Goal: Task Accomplishment & Management: Use online tool/utility

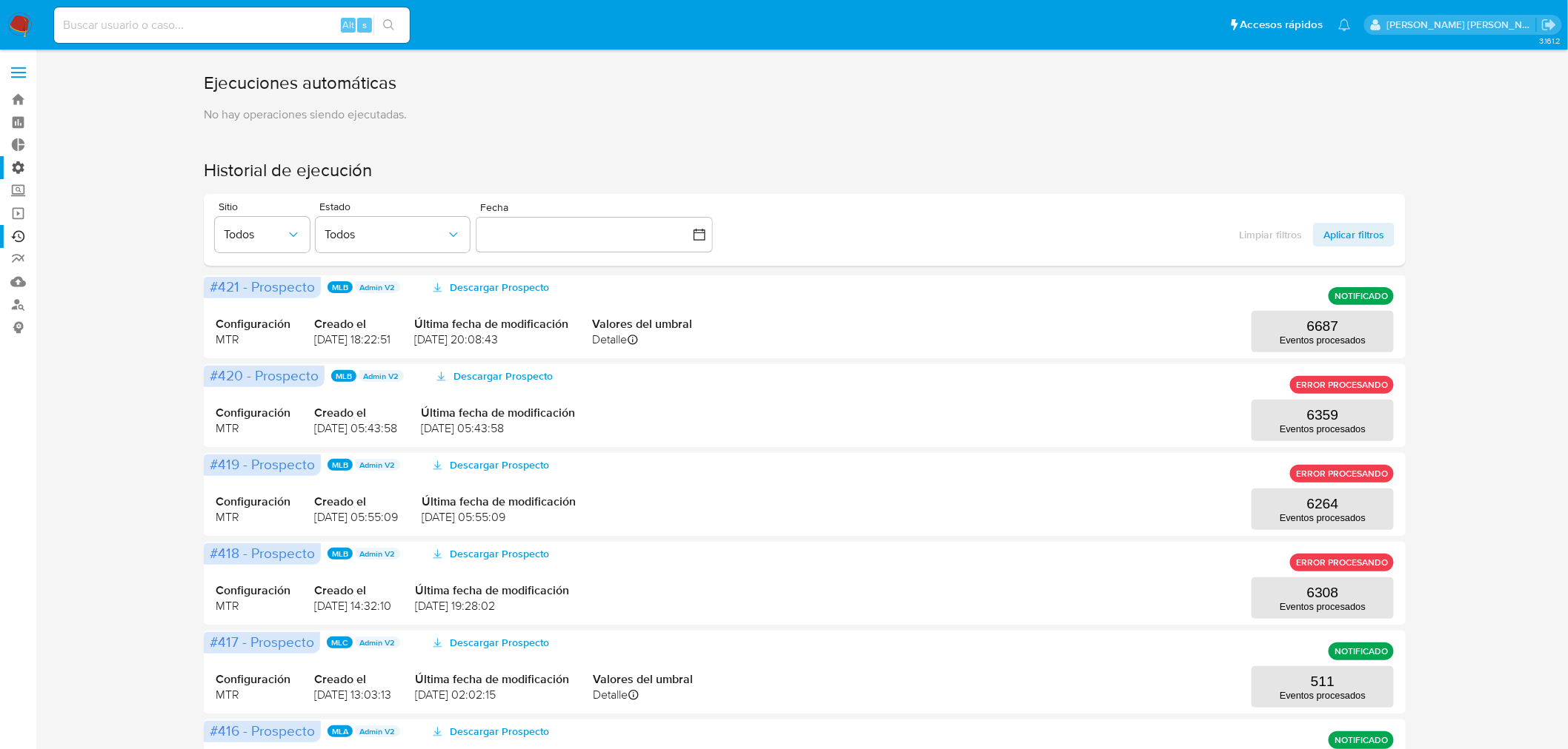
click at [16, 168] on label "Administración" at bounding box center [87, 168] width 176 height 23
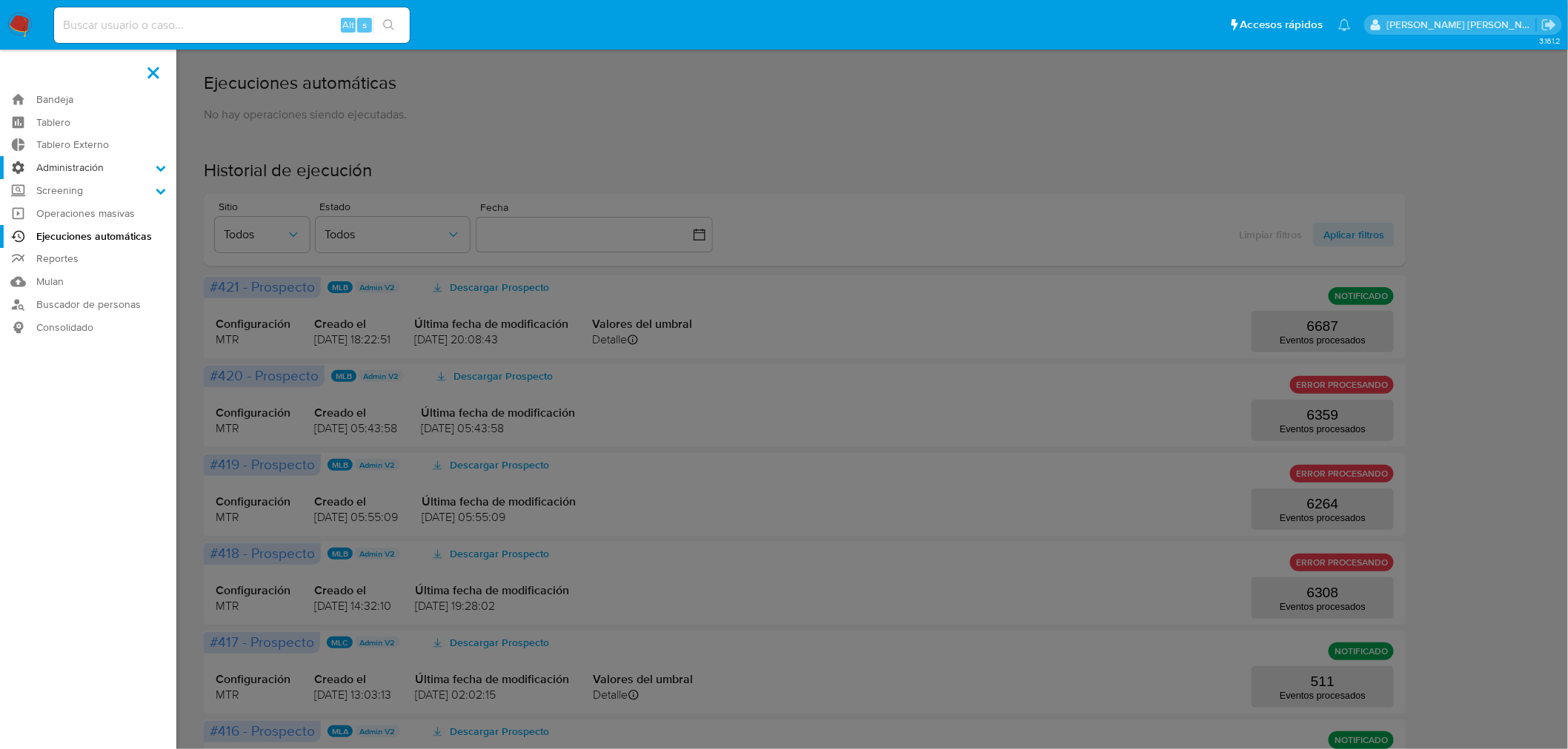
click at [0, 0] on input "Administración" at bounding box center [0, 0] width 0 height 0
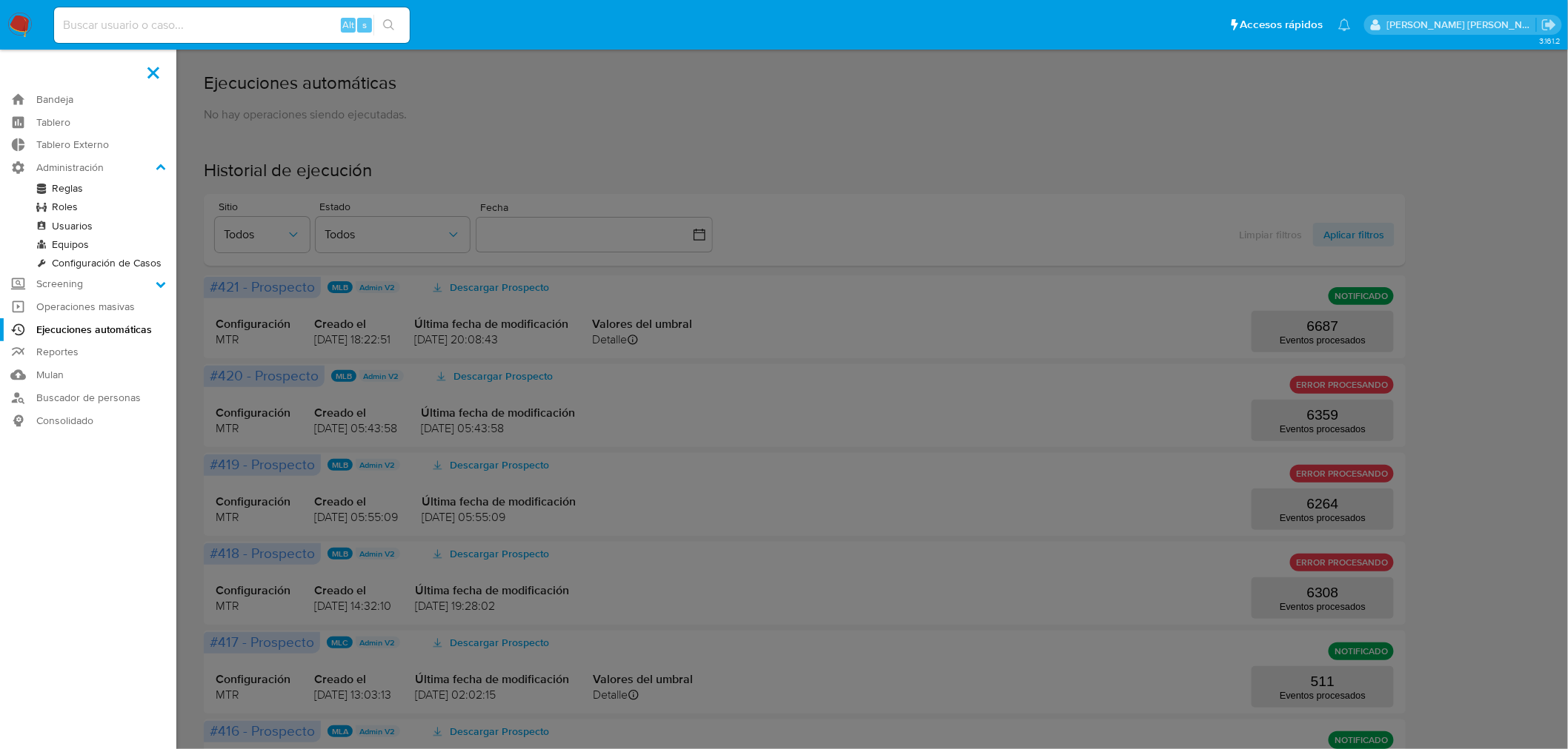
click at [54, 187] on link "Reglas" at bounding box center [87, 187] width 176 height 18
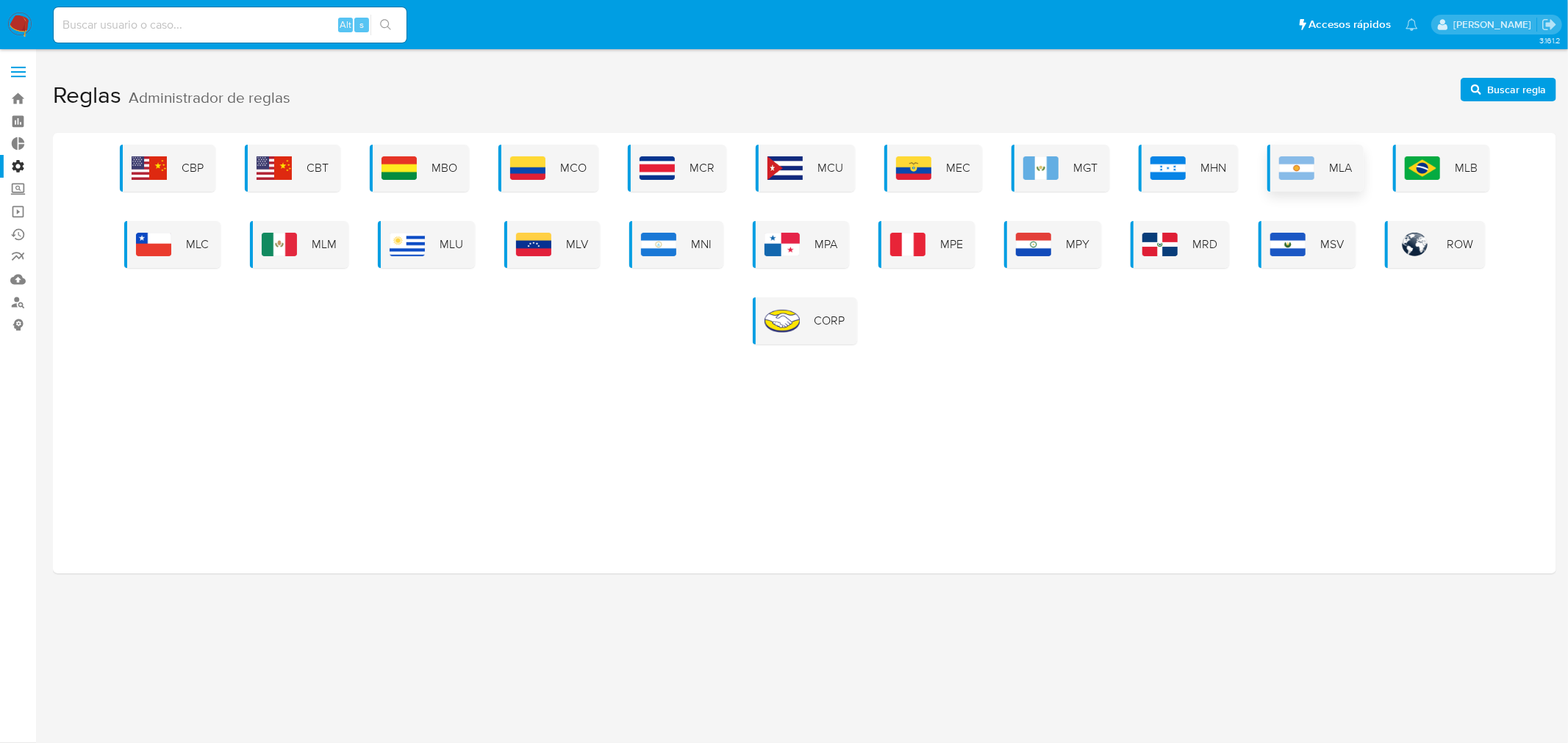
click at [1307, 160] on img at bounding box center [1296, 168] width 36 height 23
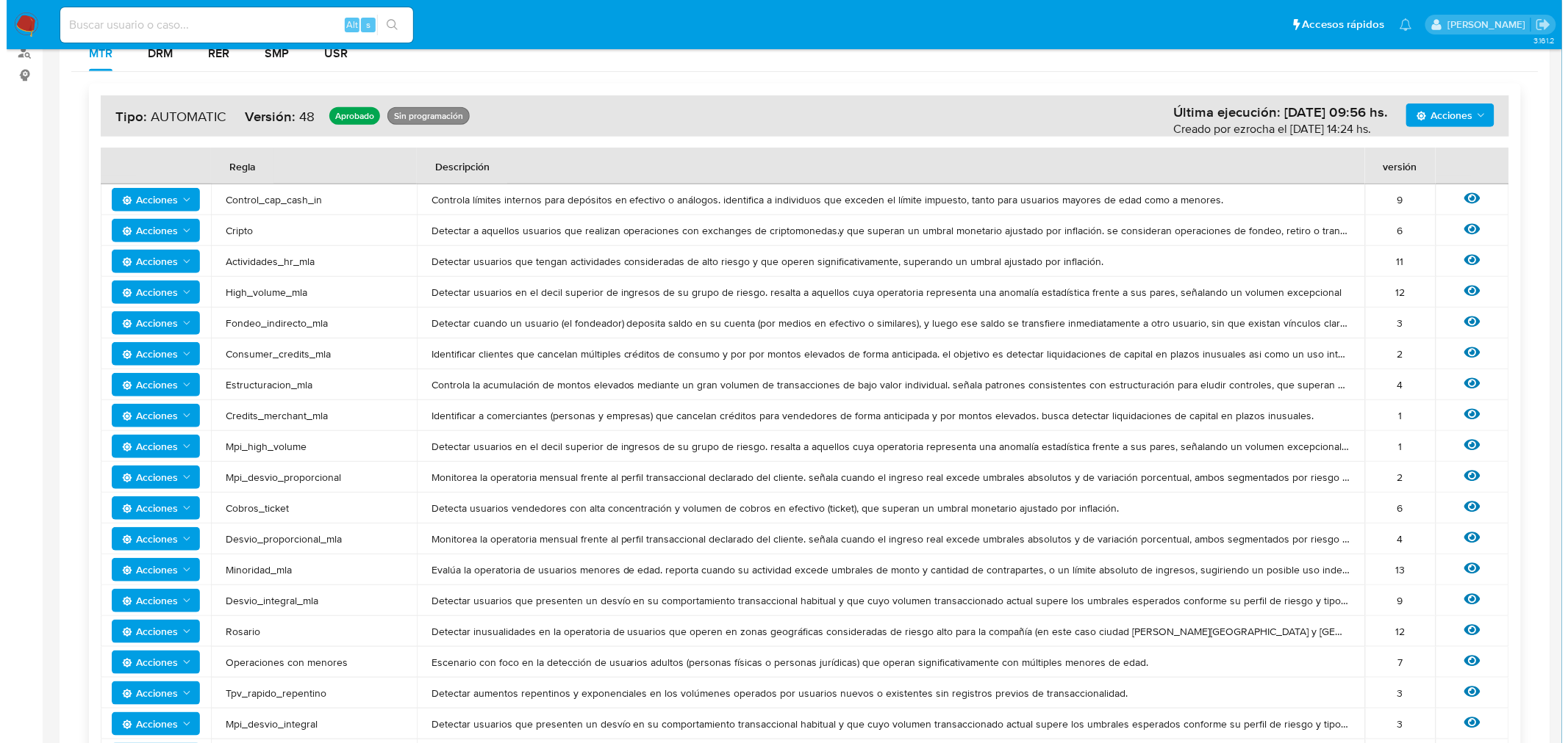
scroll to position [408, 0]
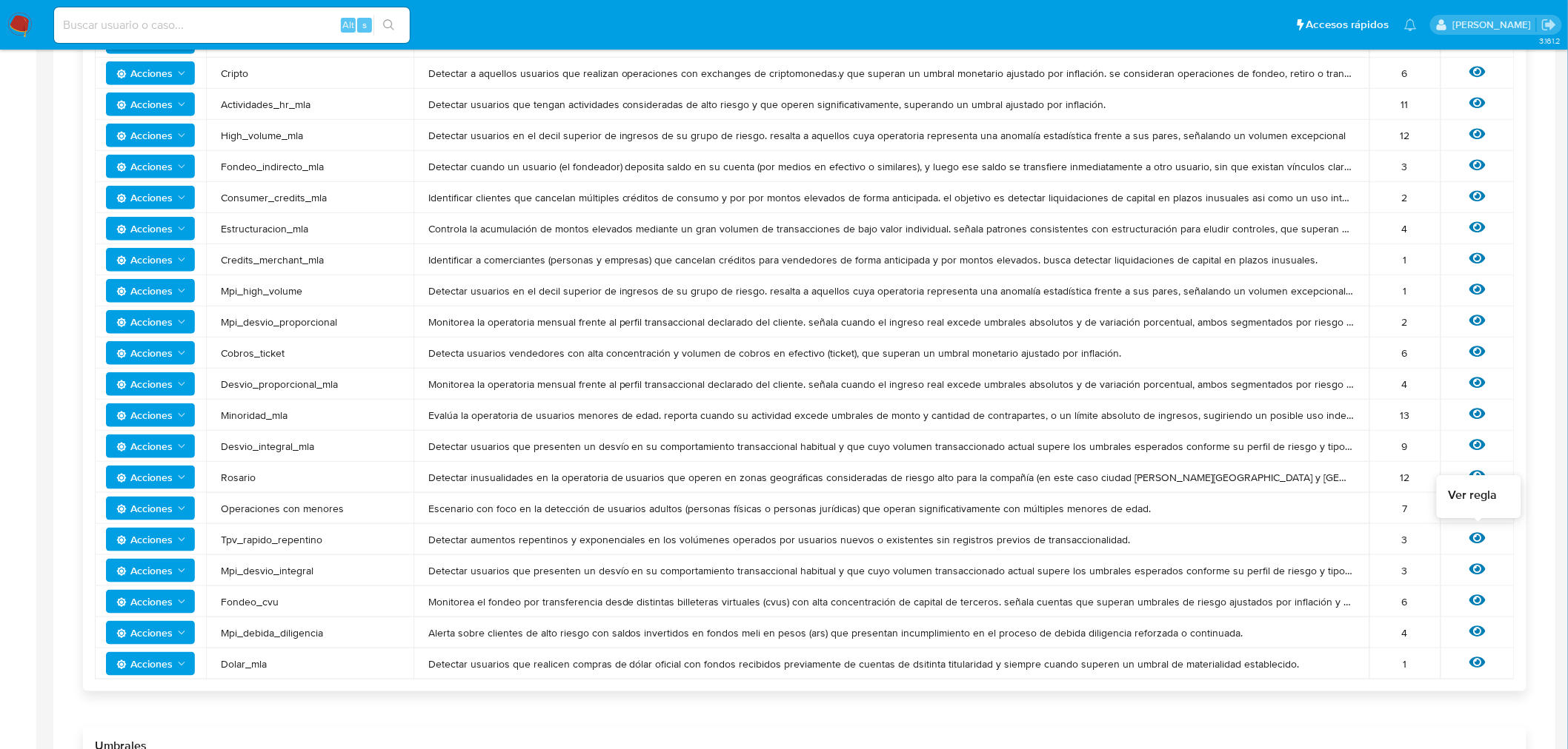
click at [1482, 530] on icon at bounding box center [1477, 538] width 17 height 17
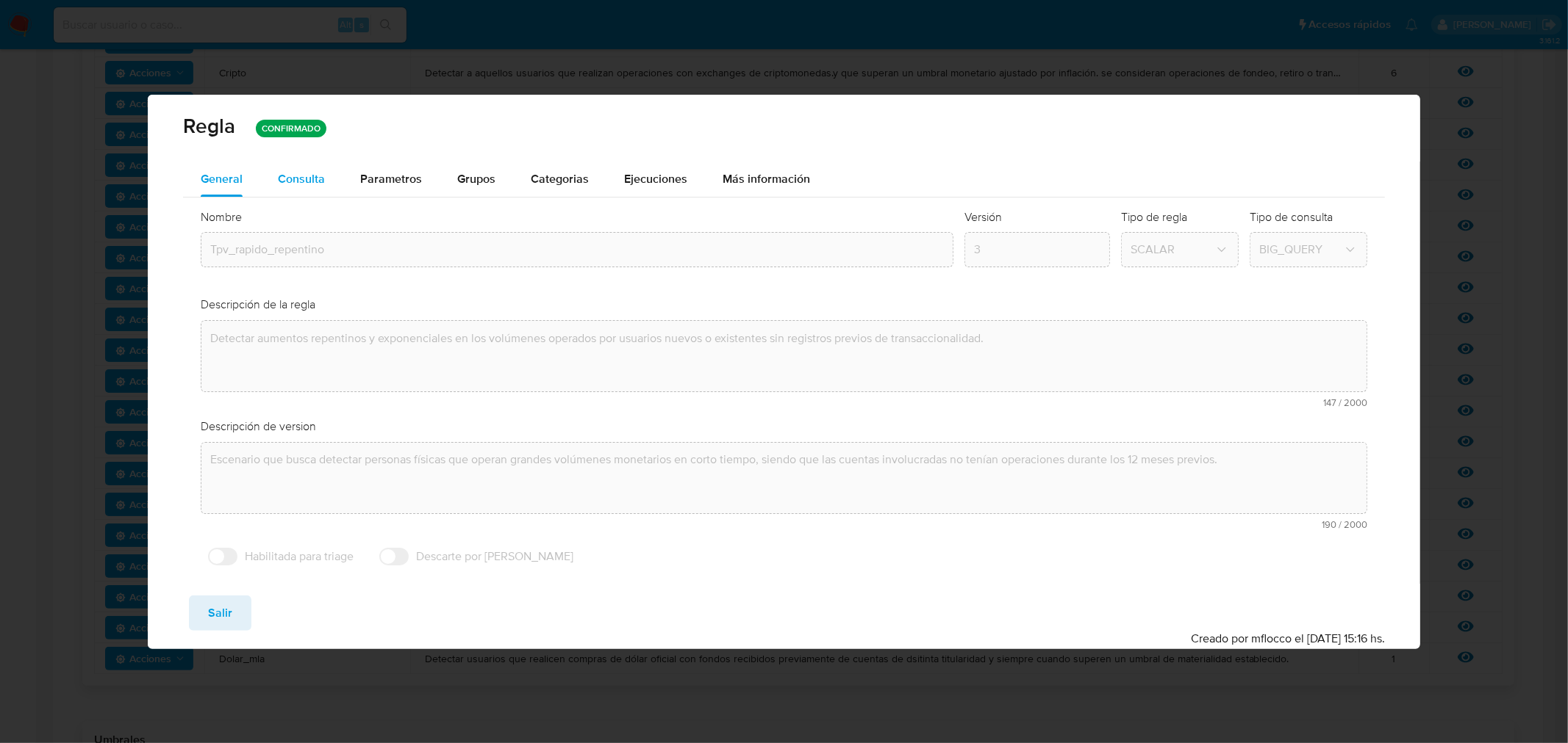
click at [305, 185] on div "Consulta" at bounding box center [301, 179] width 47 height 12
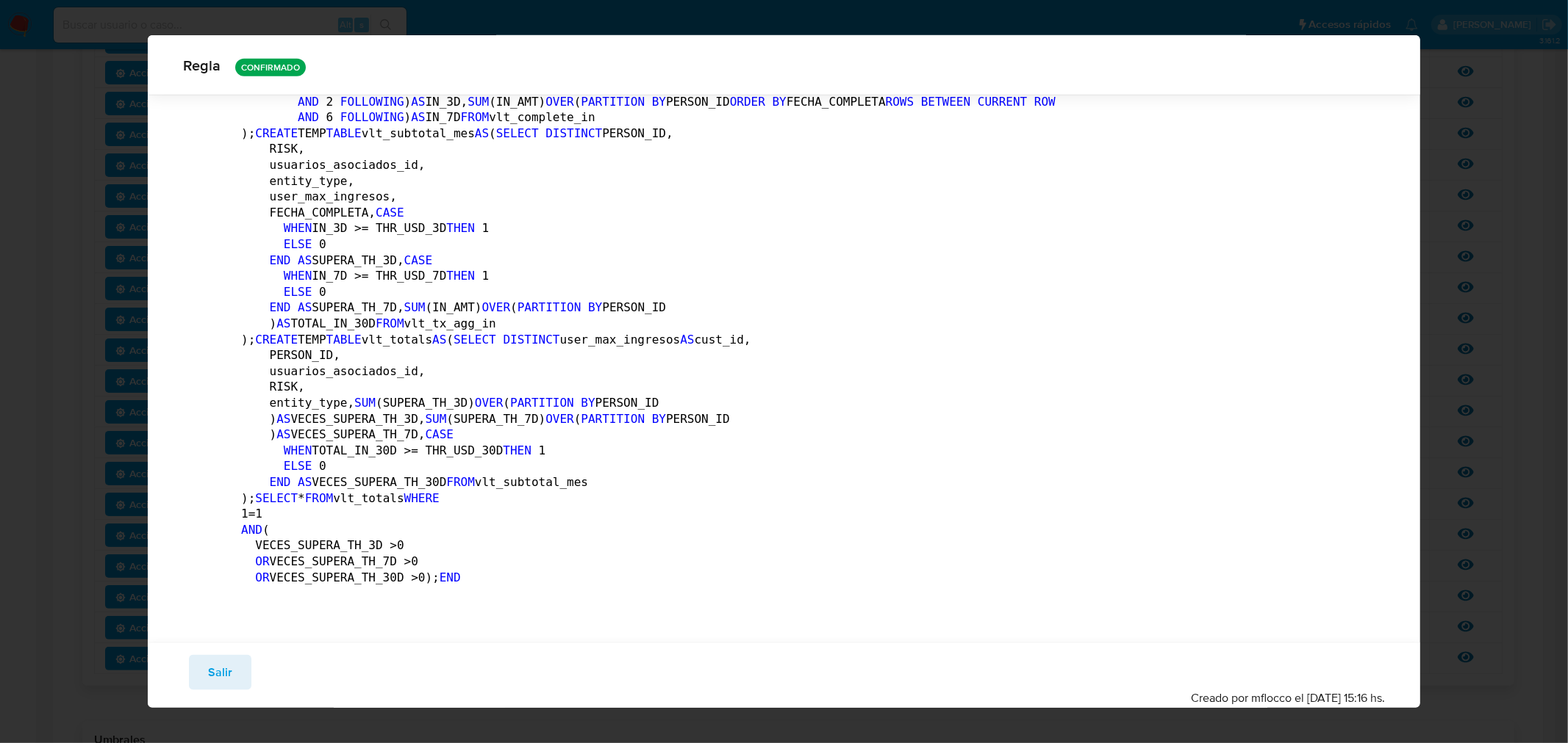
scroll to position [2366, 0]
click at [233, 663] on button "Salir" at bounding box center [220, 673] width 63 height 36
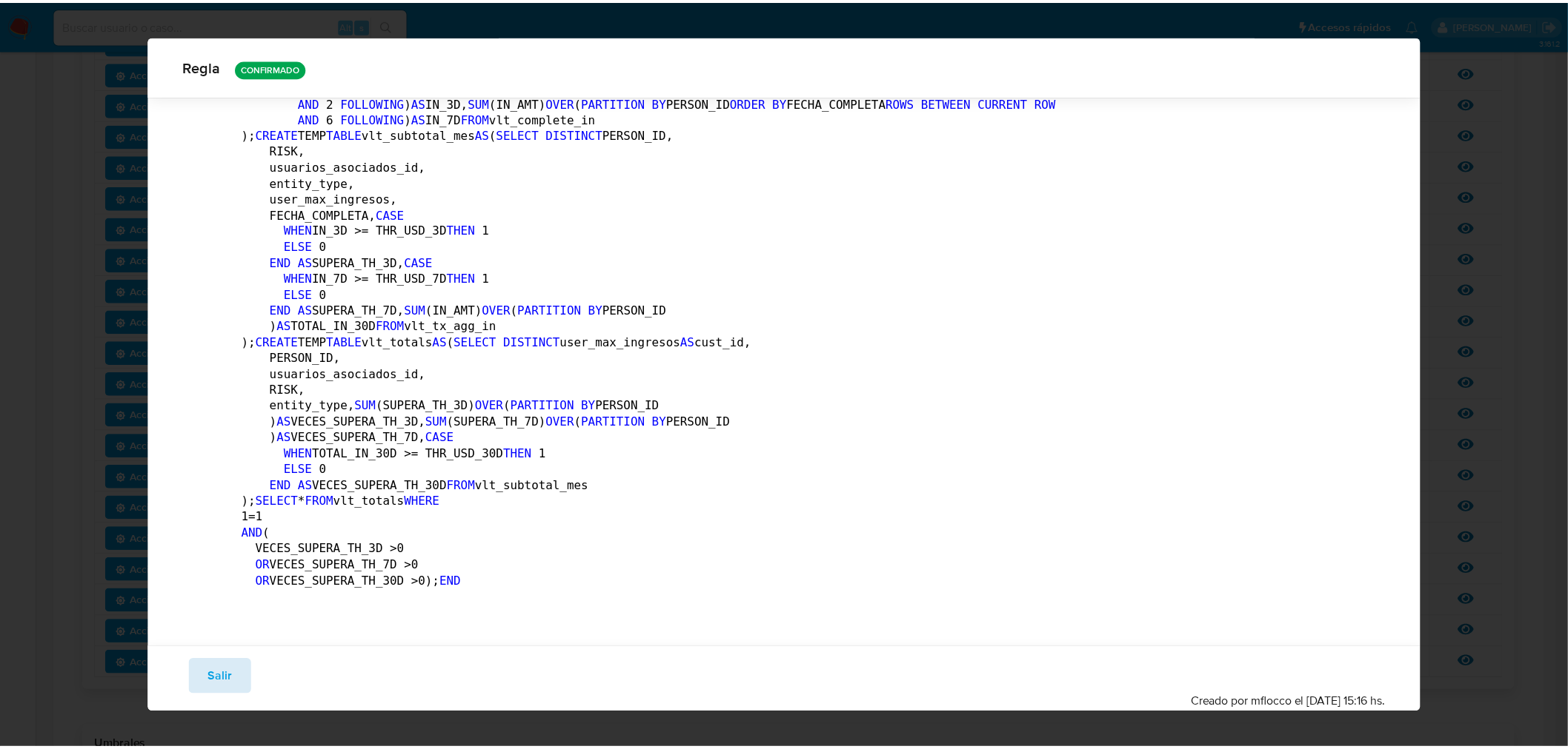
scroll to position [0, 0]
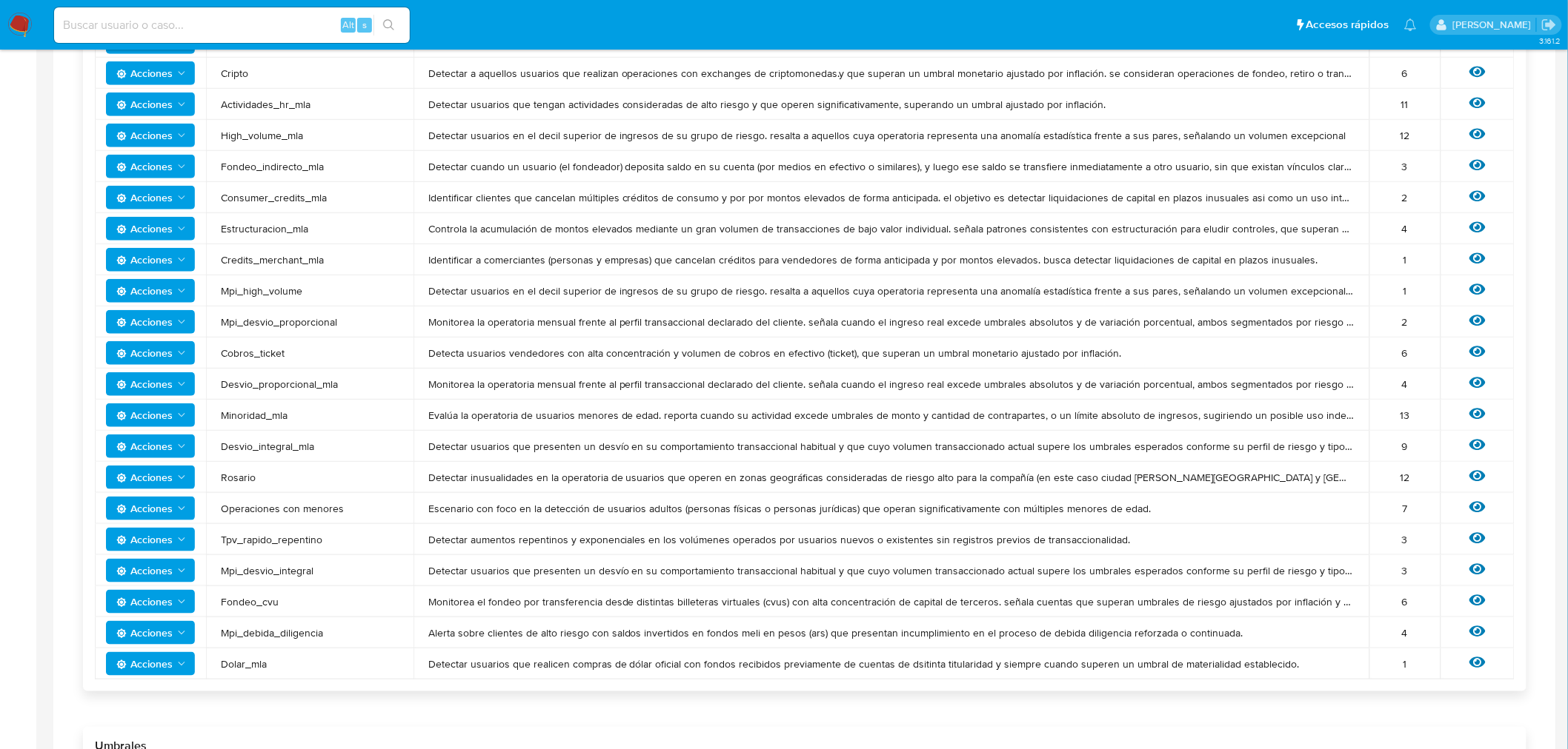
click at [163, 13] on div "Alt s" at bounding box center [232, 25] width 356 height 36
click at [173, 31] on input at bounding box center [232, 25] width 356 height 19
paste input "187576890"
type input "187576890"
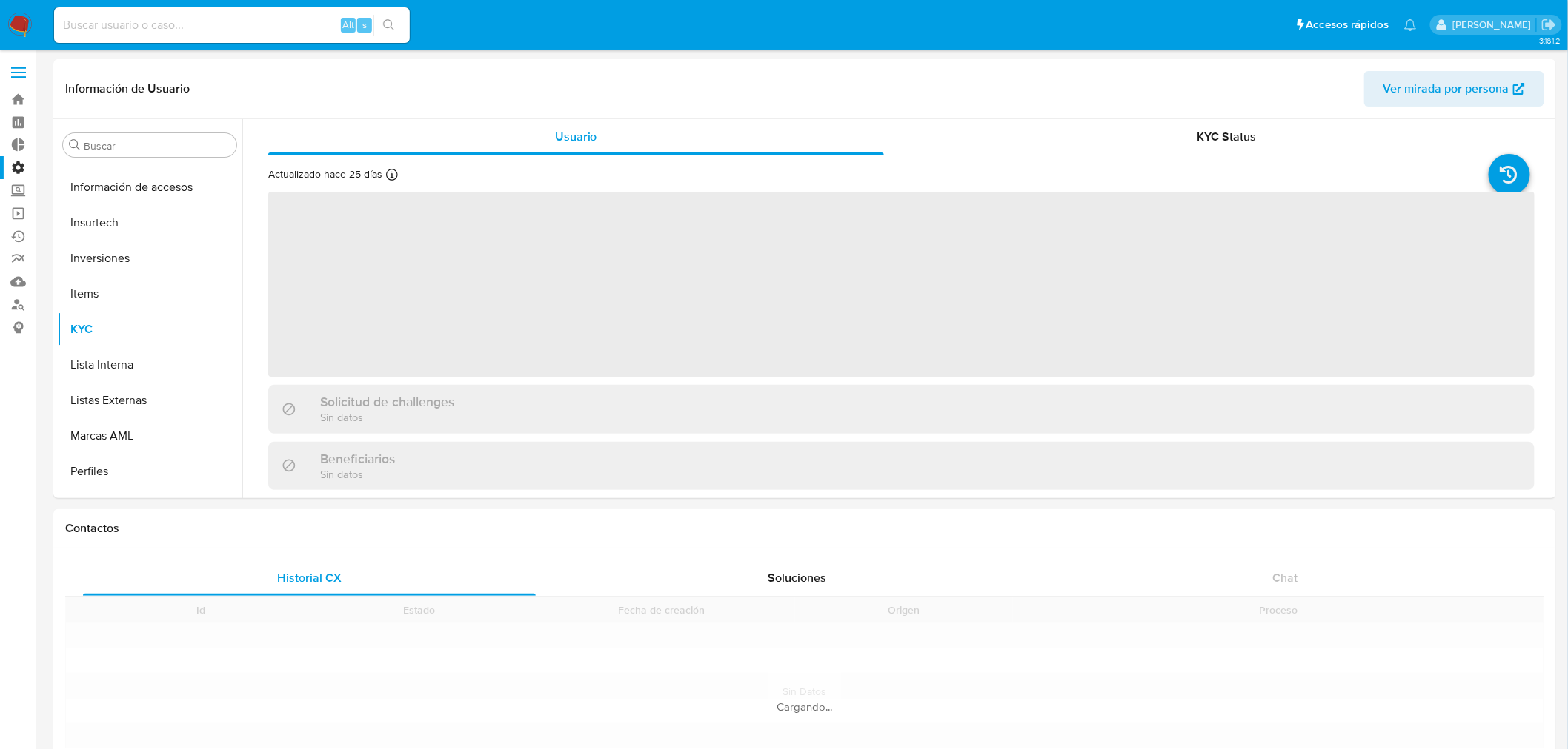
scroll to position [767, 0]
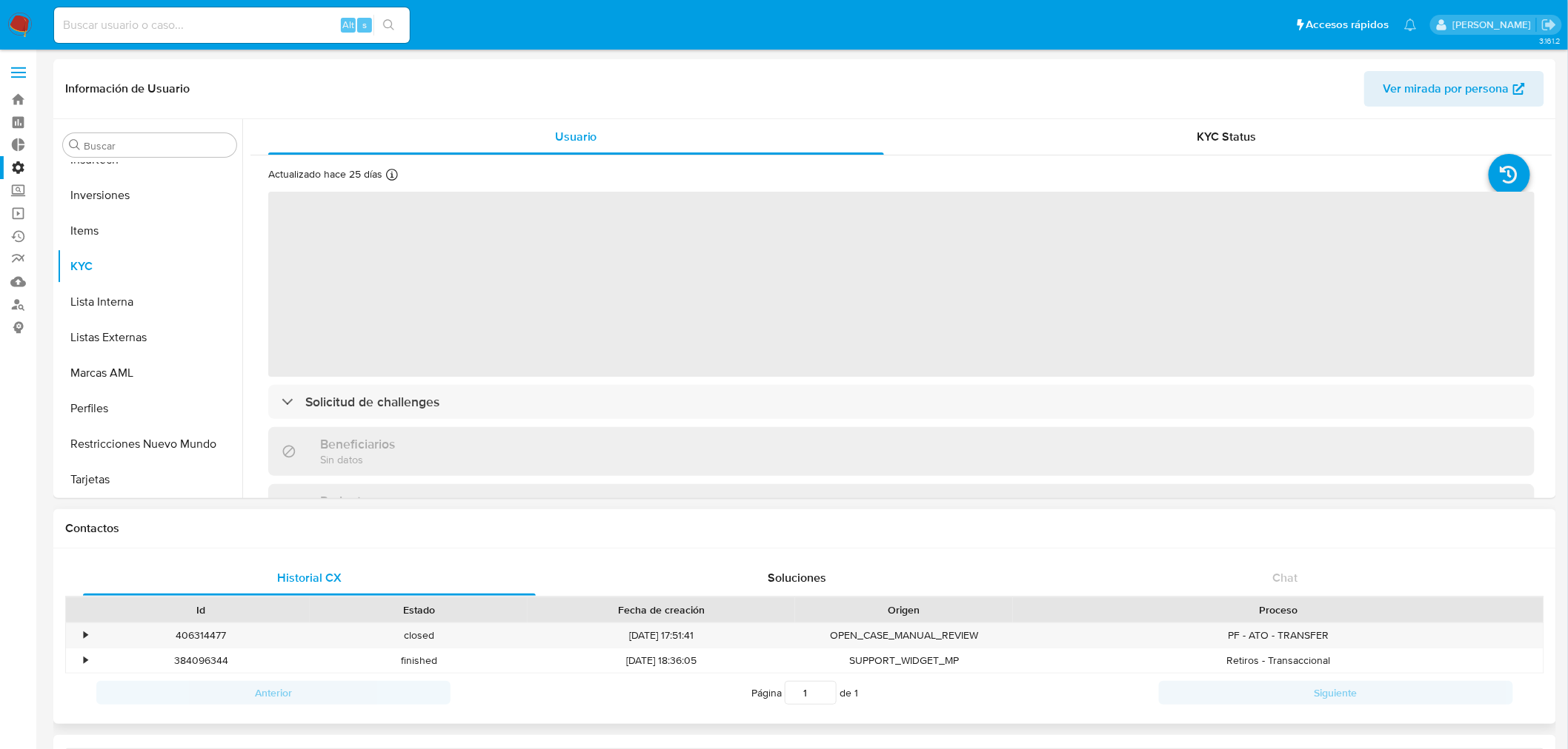
select select "10"
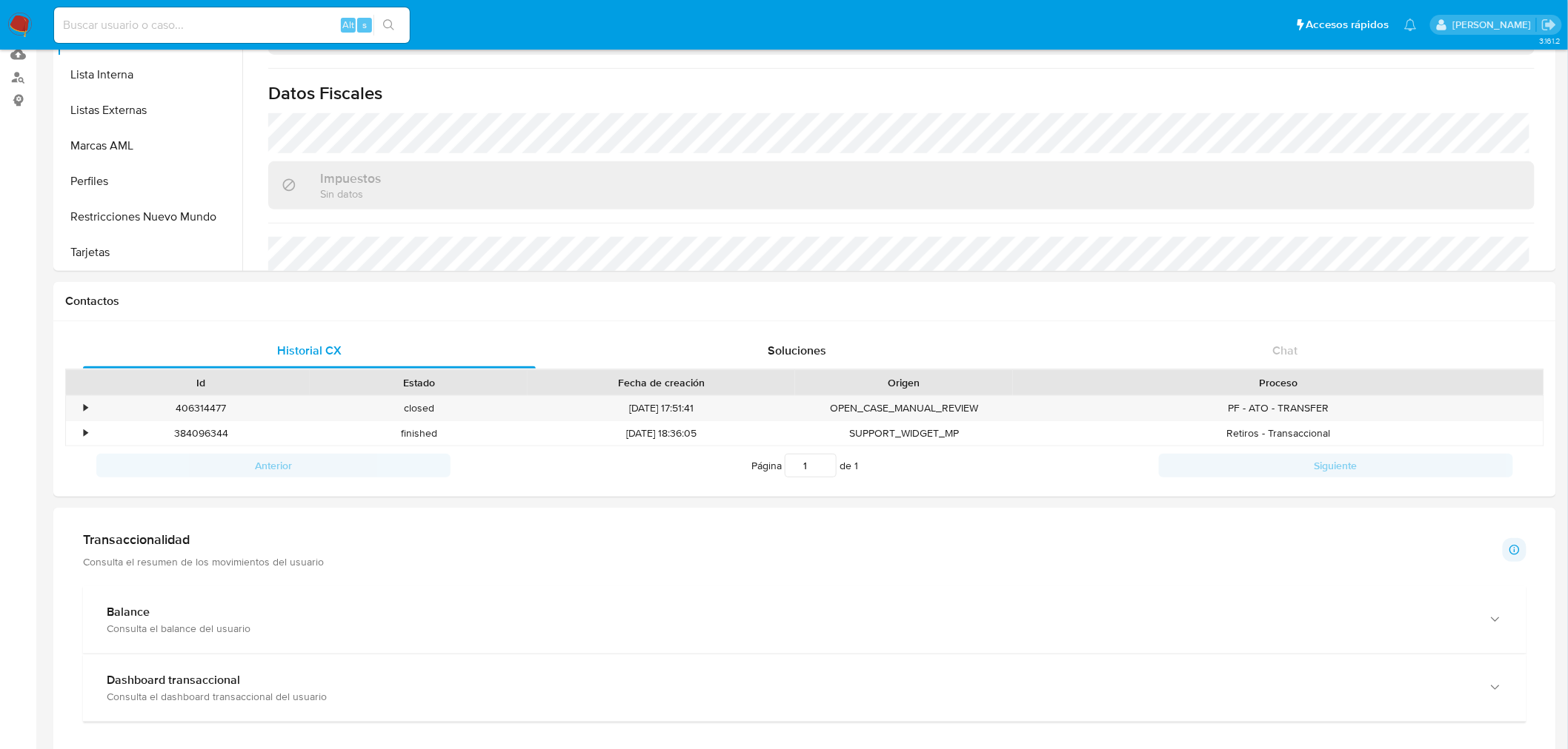
scroll to position [0, 0]
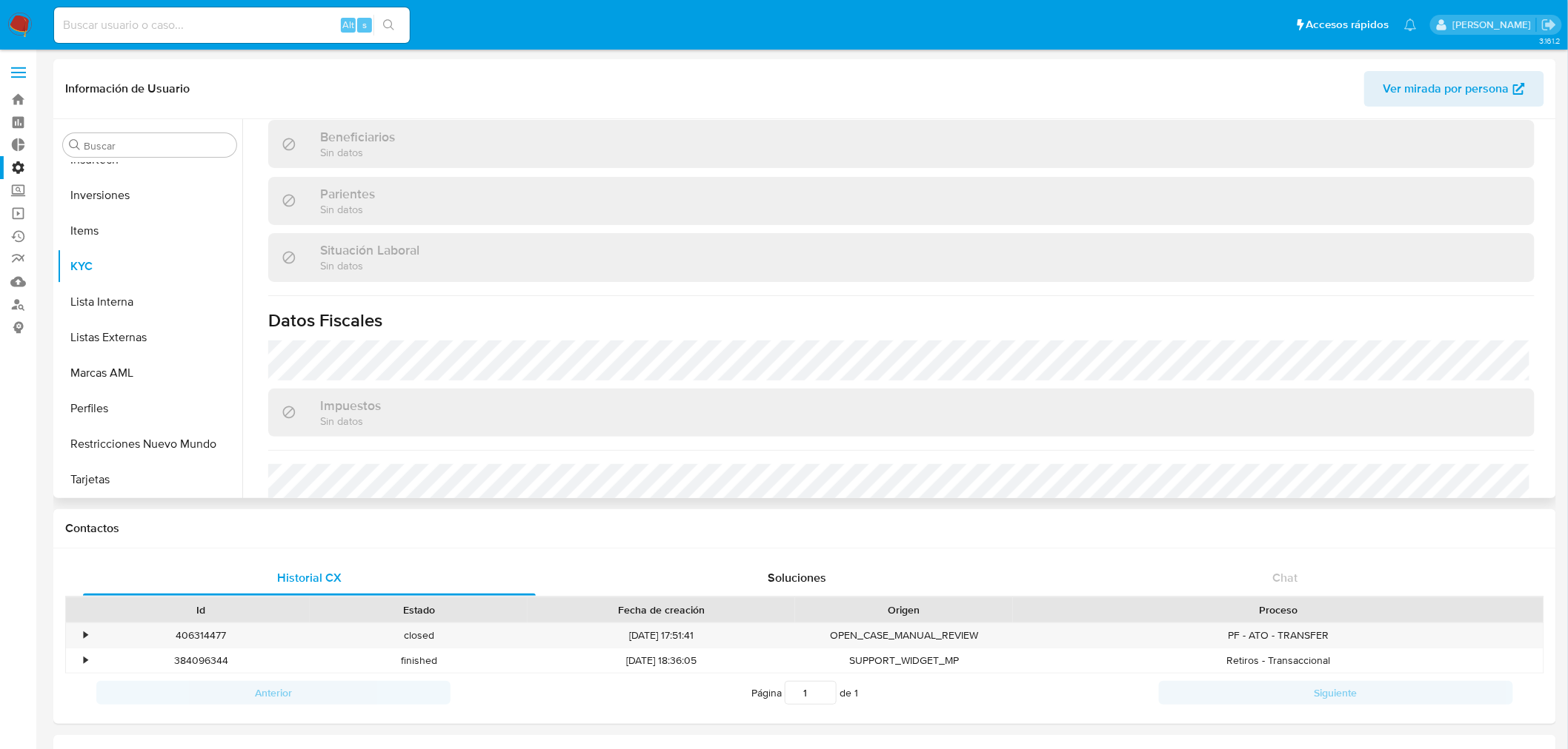
click at [1500, 89] on span "Ver mirada por persona" at bounding box center [1446, 88] width 126 height 36
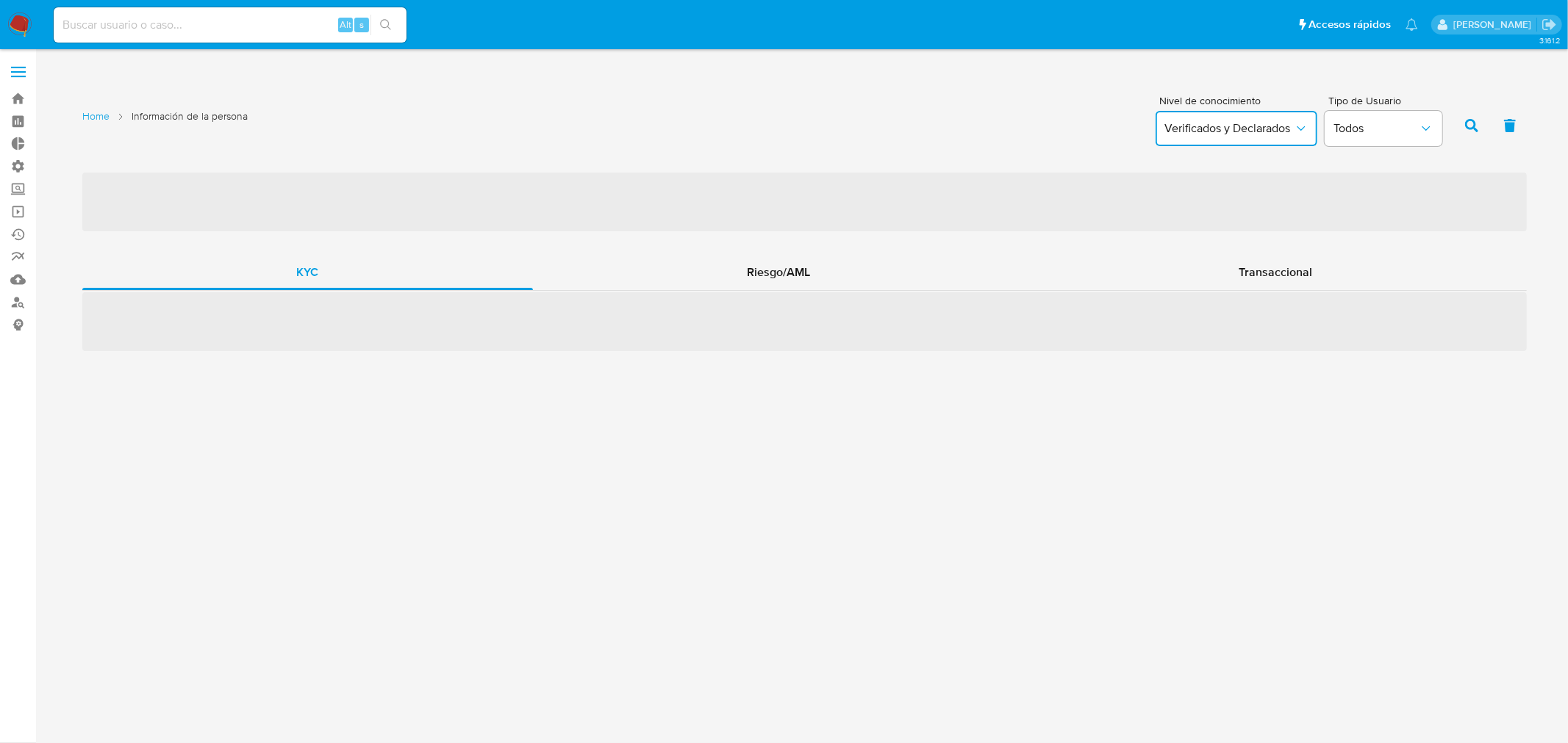
click at [1225, 123] on span "Verificados y Declarados" at bounding box center [1229, 128] width 129 height 14
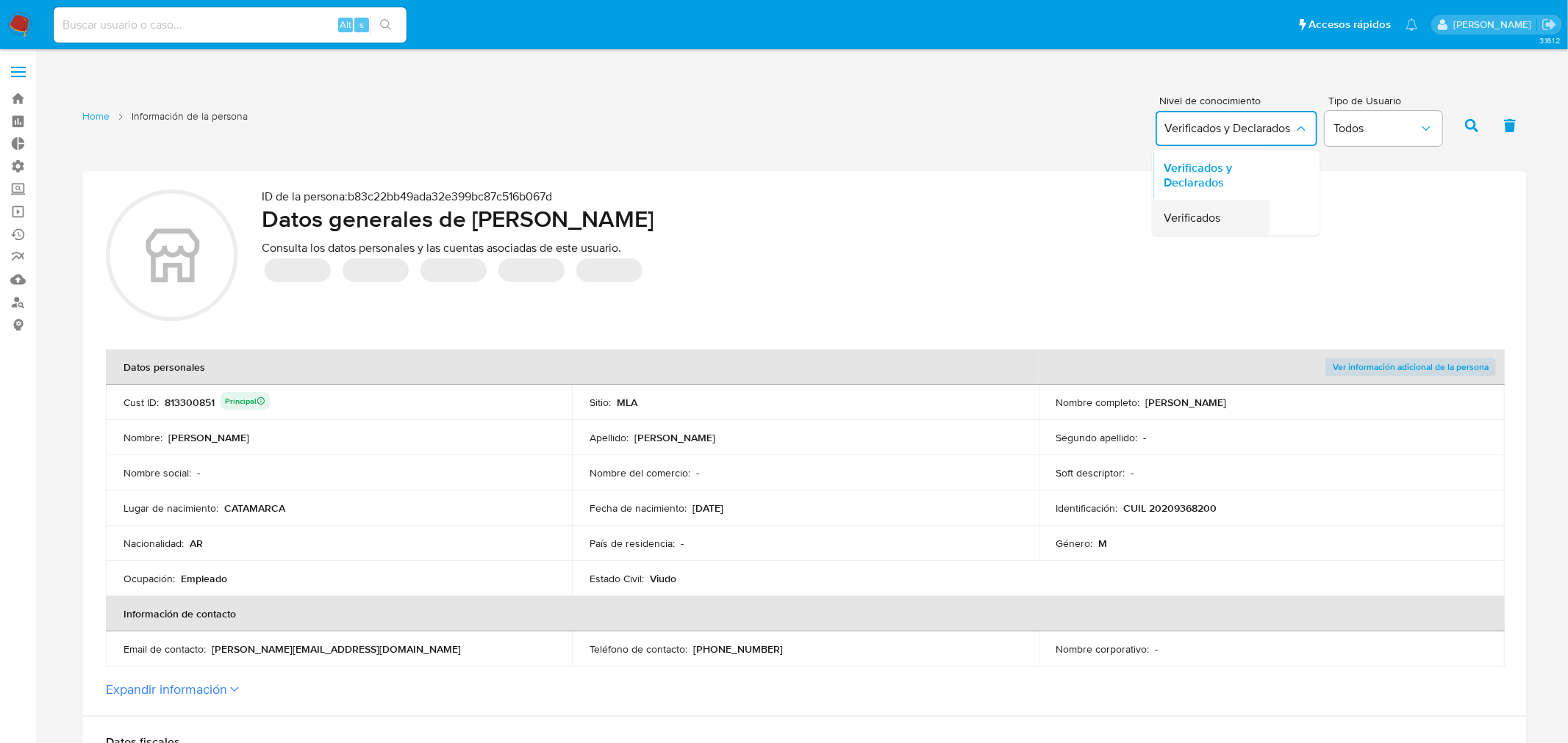
click at [1203, 224] on span "Verificados" at bounding box center [1192, 218] width 57 height 14
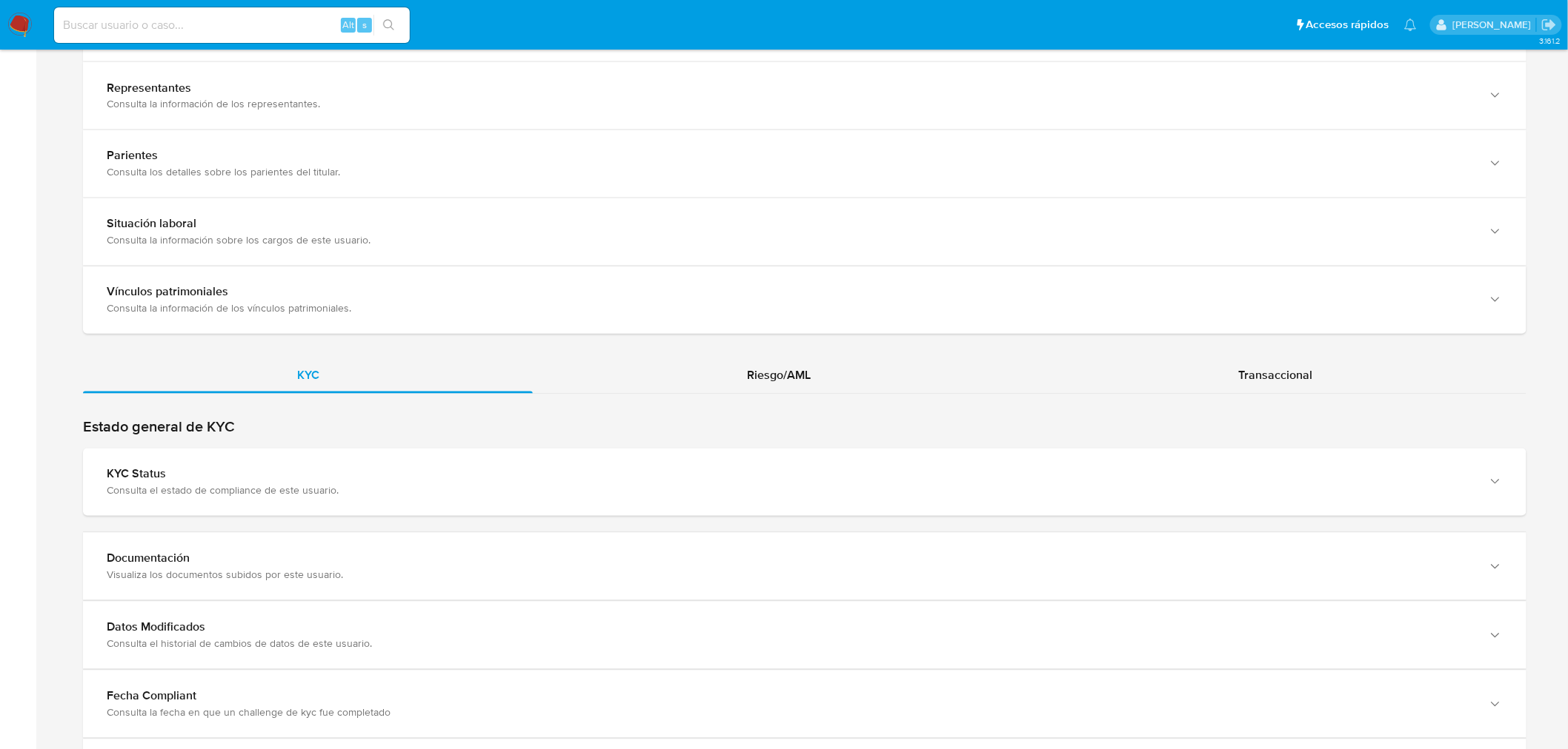
scroll to position [1069, 0]
click at [1285, 367] on span "Transaccional" at bounding box center [1274, 374] width 74 height 17
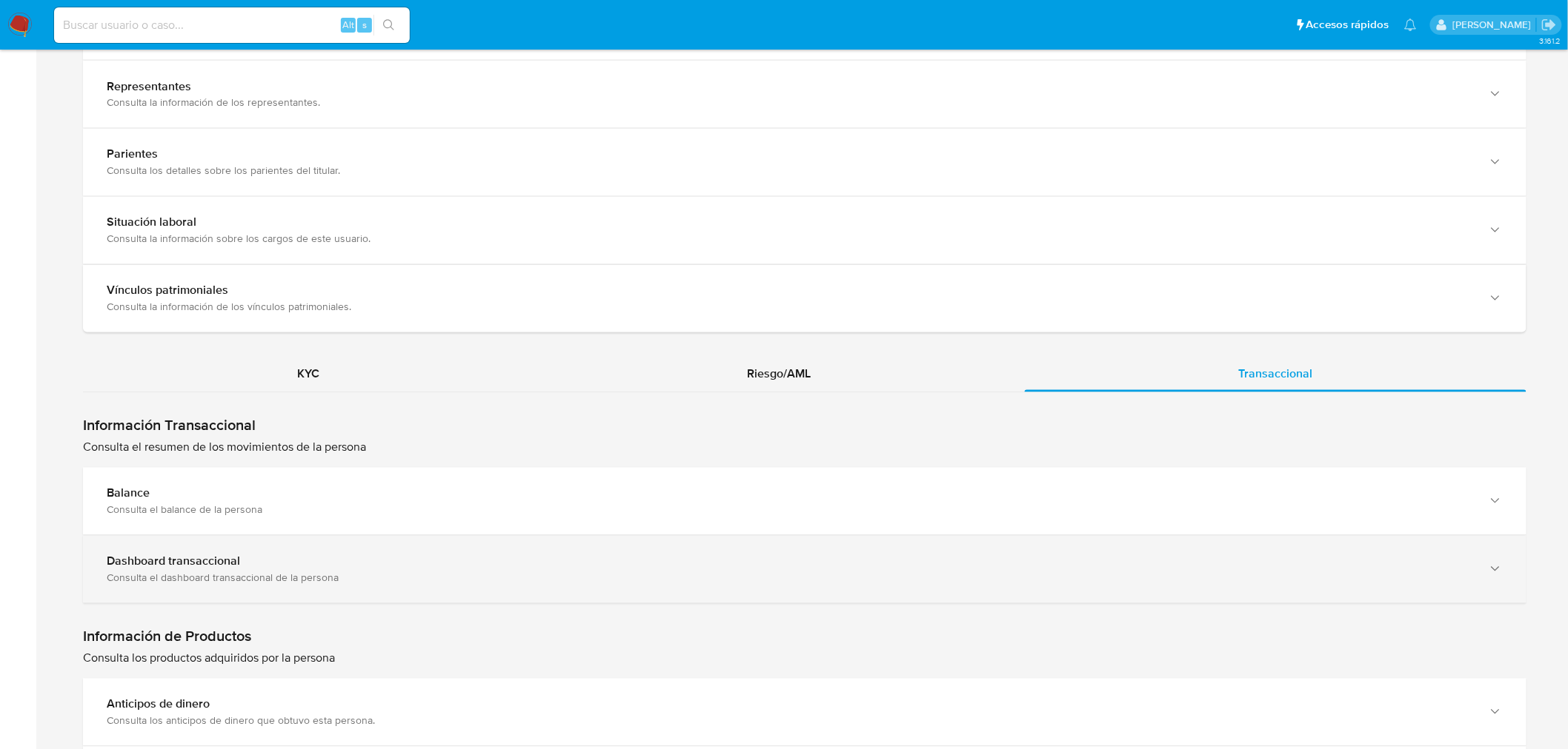
click at [210, 563] on b "Dashboard transaccional" at bounding box center [173, 562] width 133 height 17
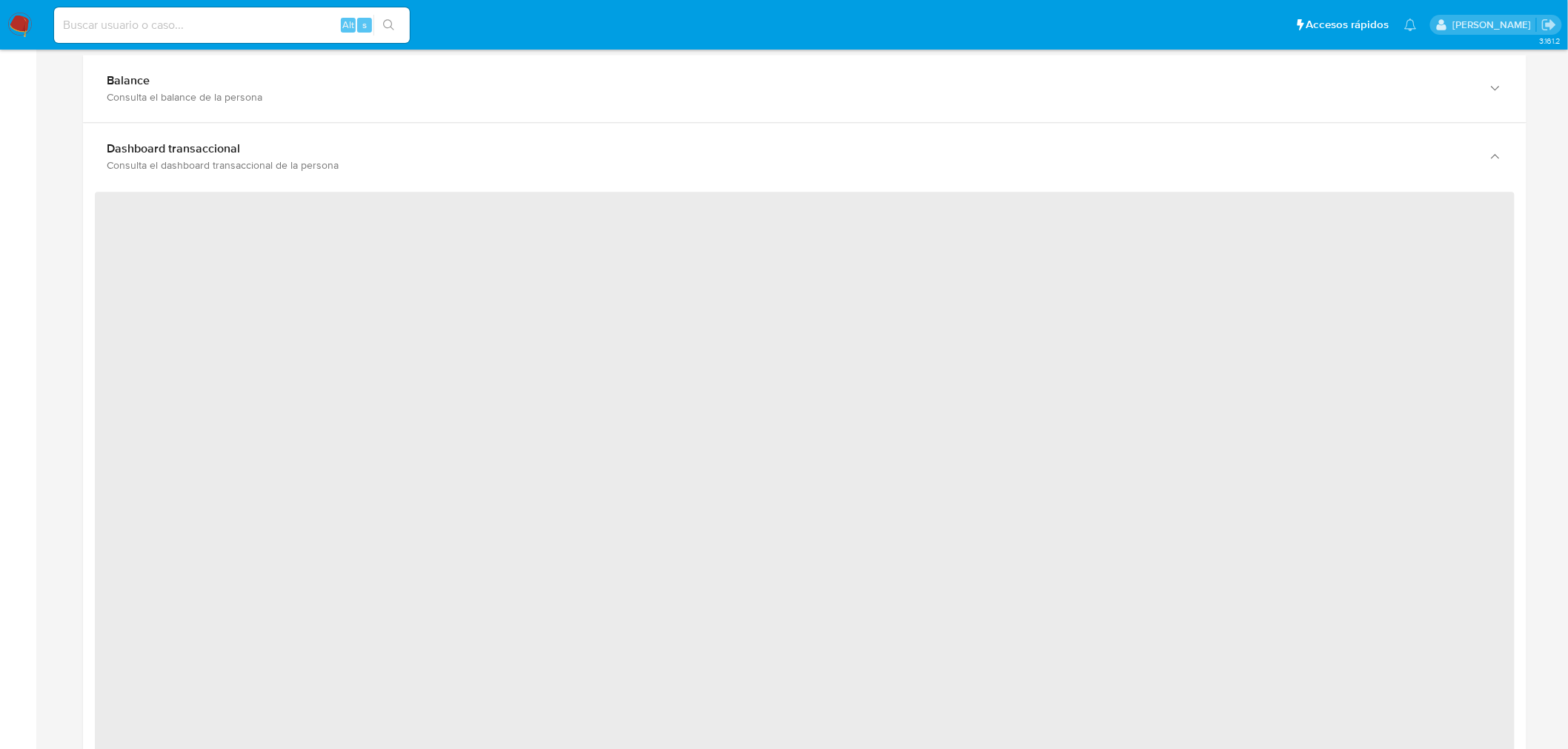
scroll to position [1563, 0]
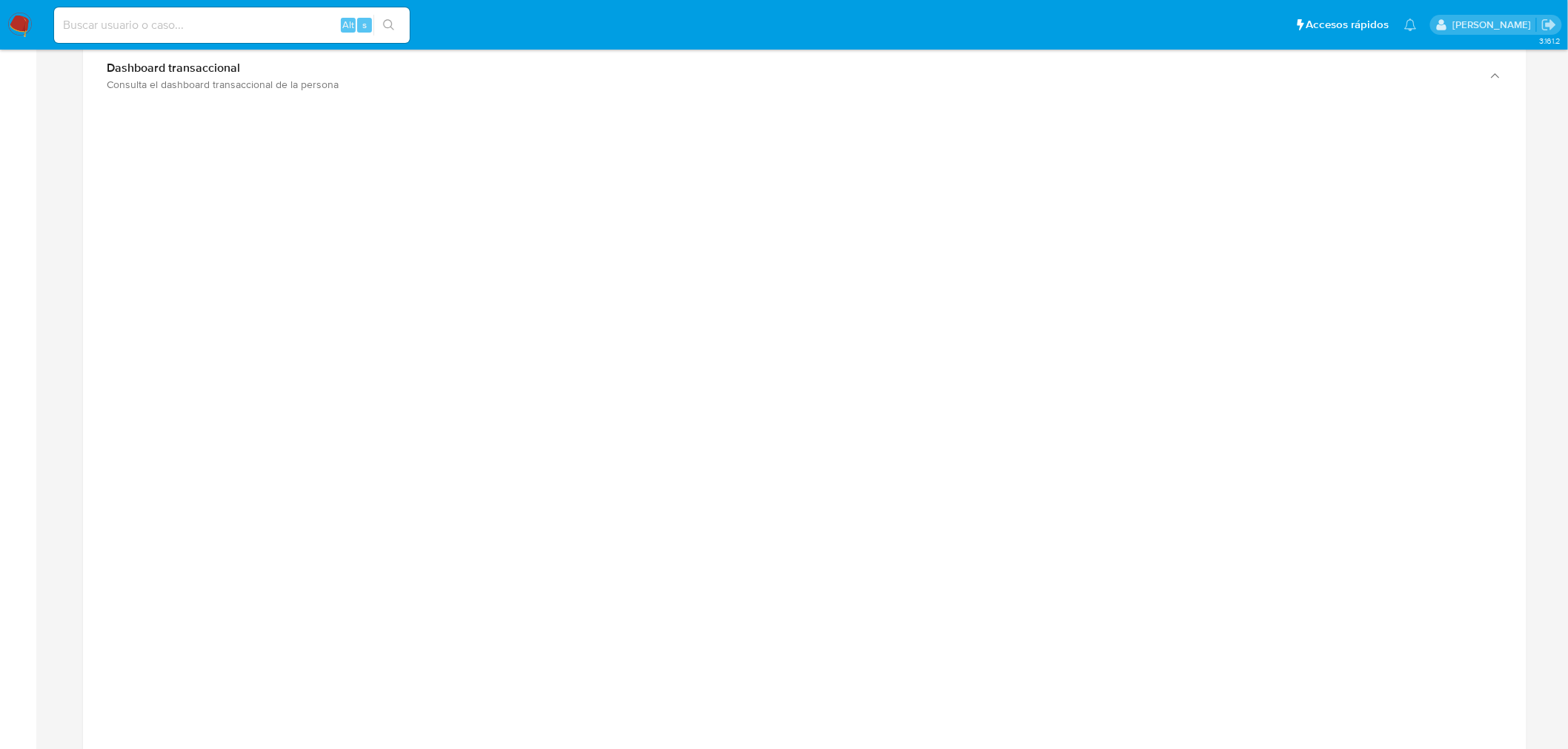
click at [287, 224] on div at bounding box center [805, 443] width 1419 height 666
click at [1391, 369] on div at bounding box center [805, 443] width 1419 height 666
click at [1400, 290] on div at bounding box center [805, 443] width 1419 height 666
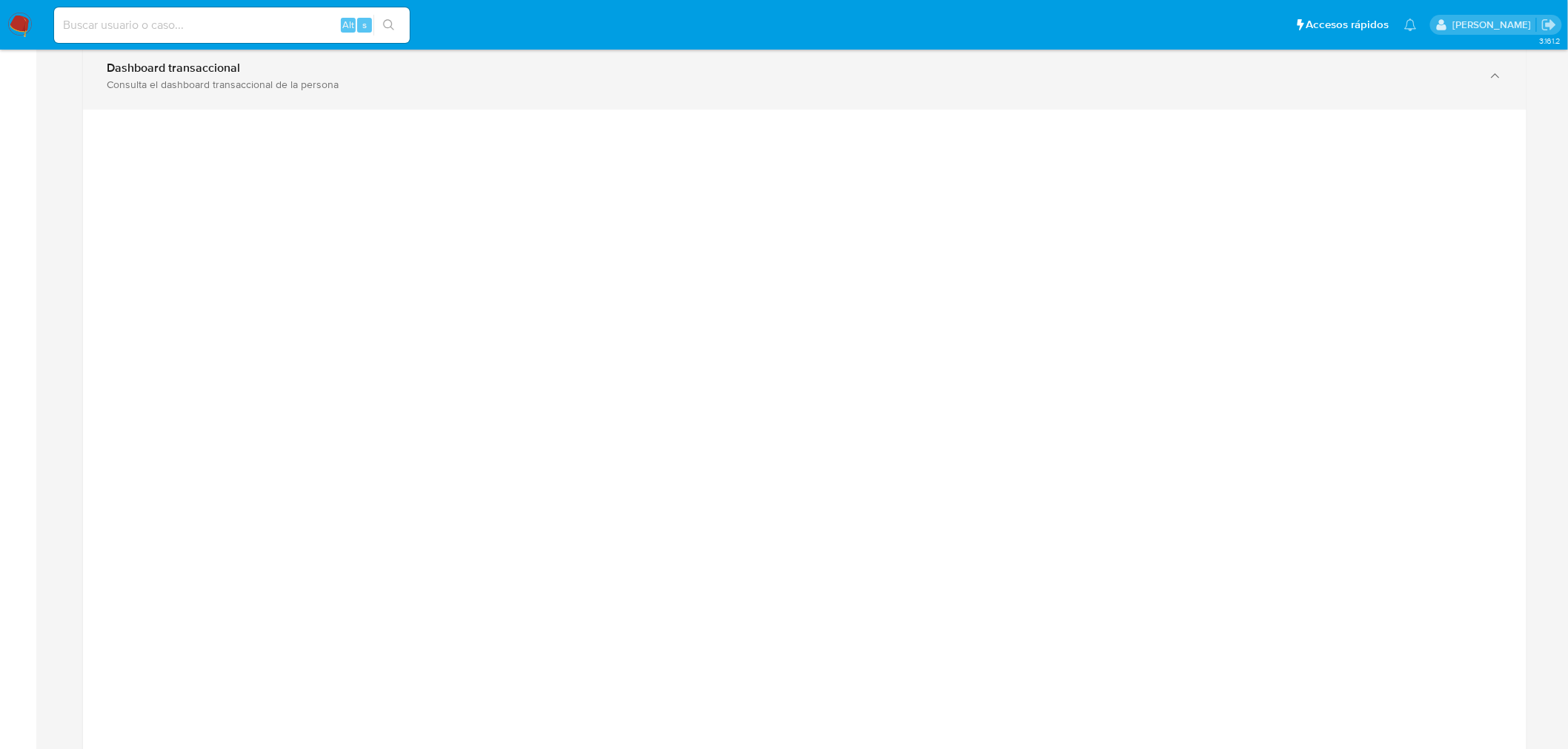
click at [534, 104] on div "Dashboard transaccional Consulta el dashboard transaccional de la persona" at bounding box center [804, 75] width 1444 height 67
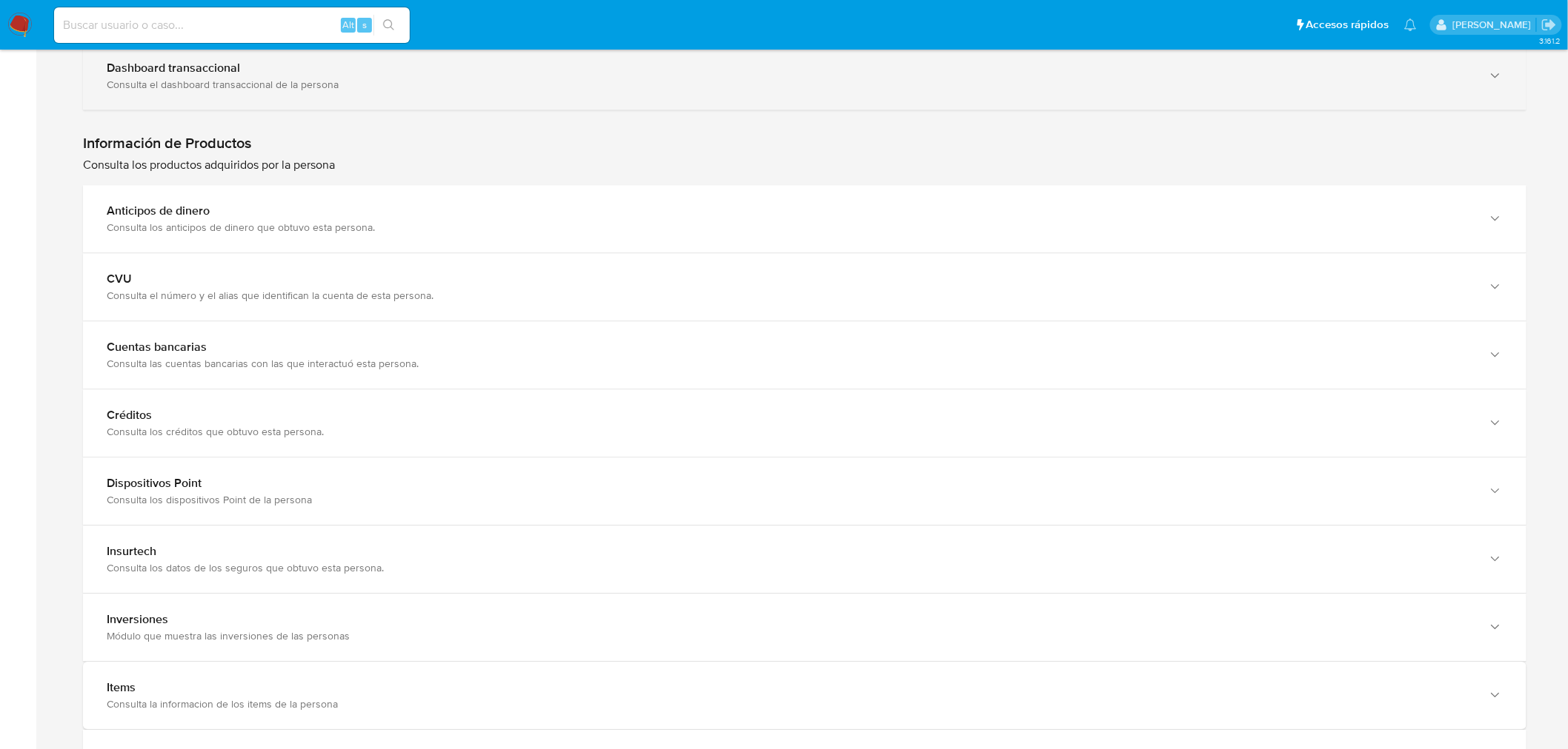
click at [285, 86] on div "Consulta el dashboard transaccional de la persona" at bounding box center [789, 85] width 1366 height 14
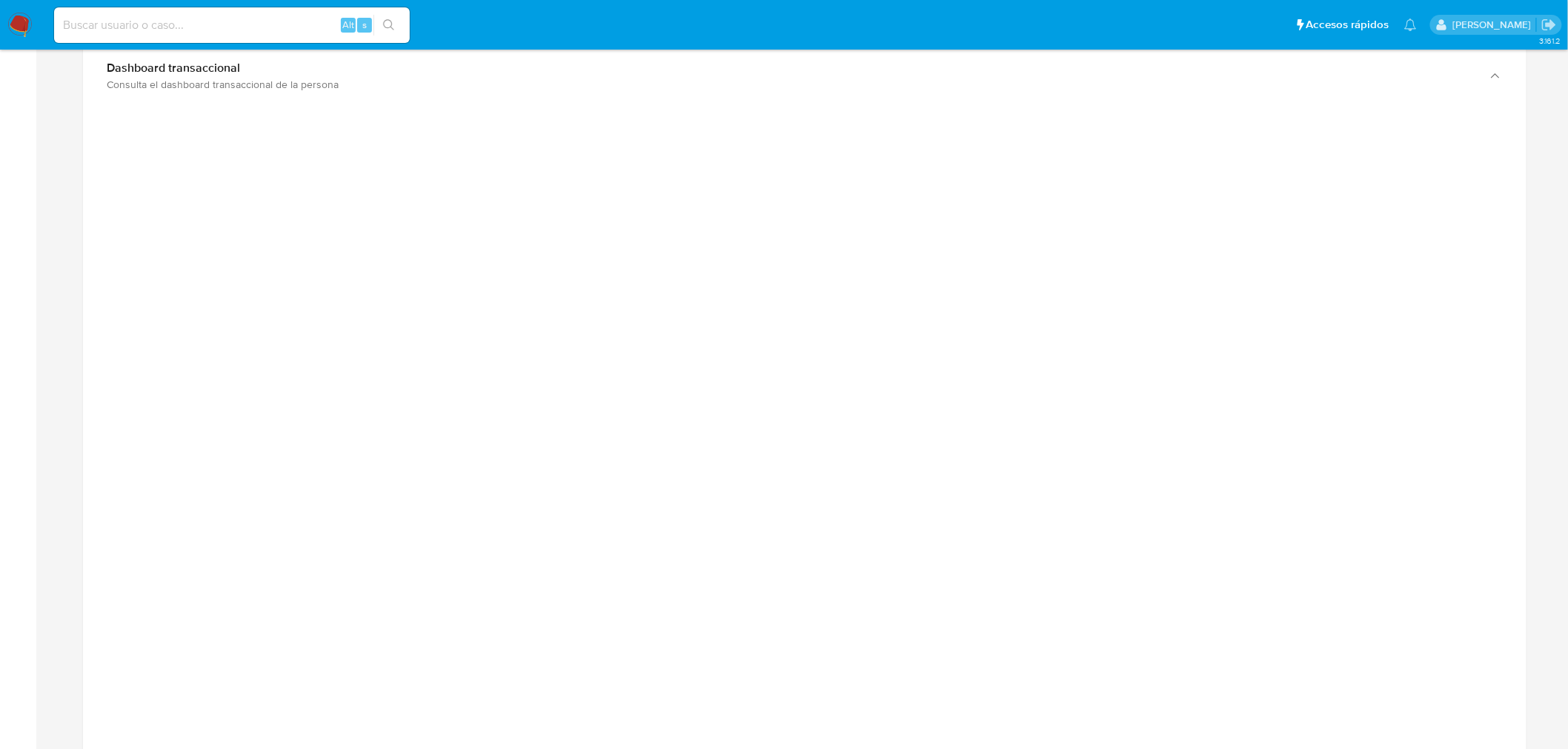
click at [1307, 186] on div at bounding box center [805, 443] width 1419 height 666
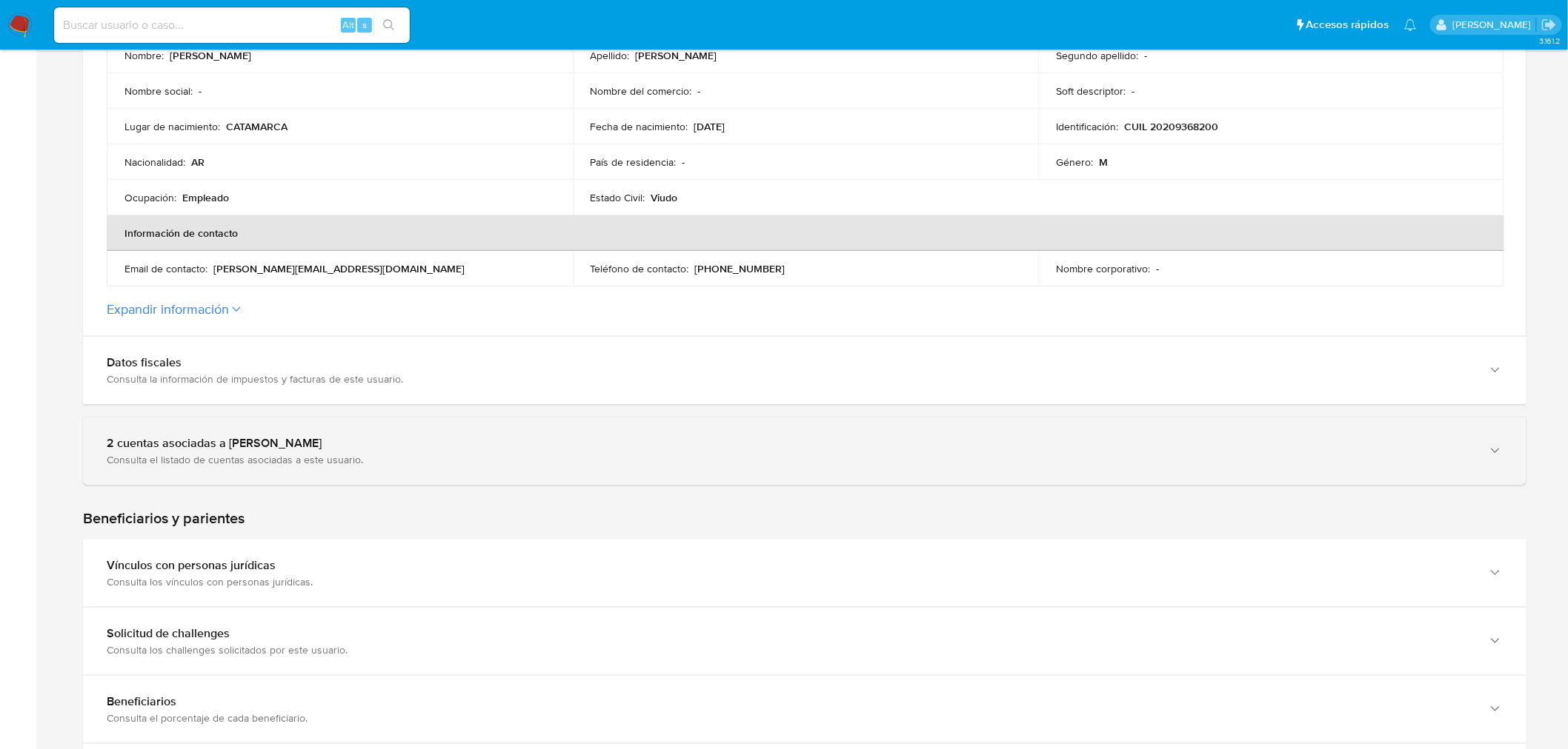
scroll to position [411, 0]
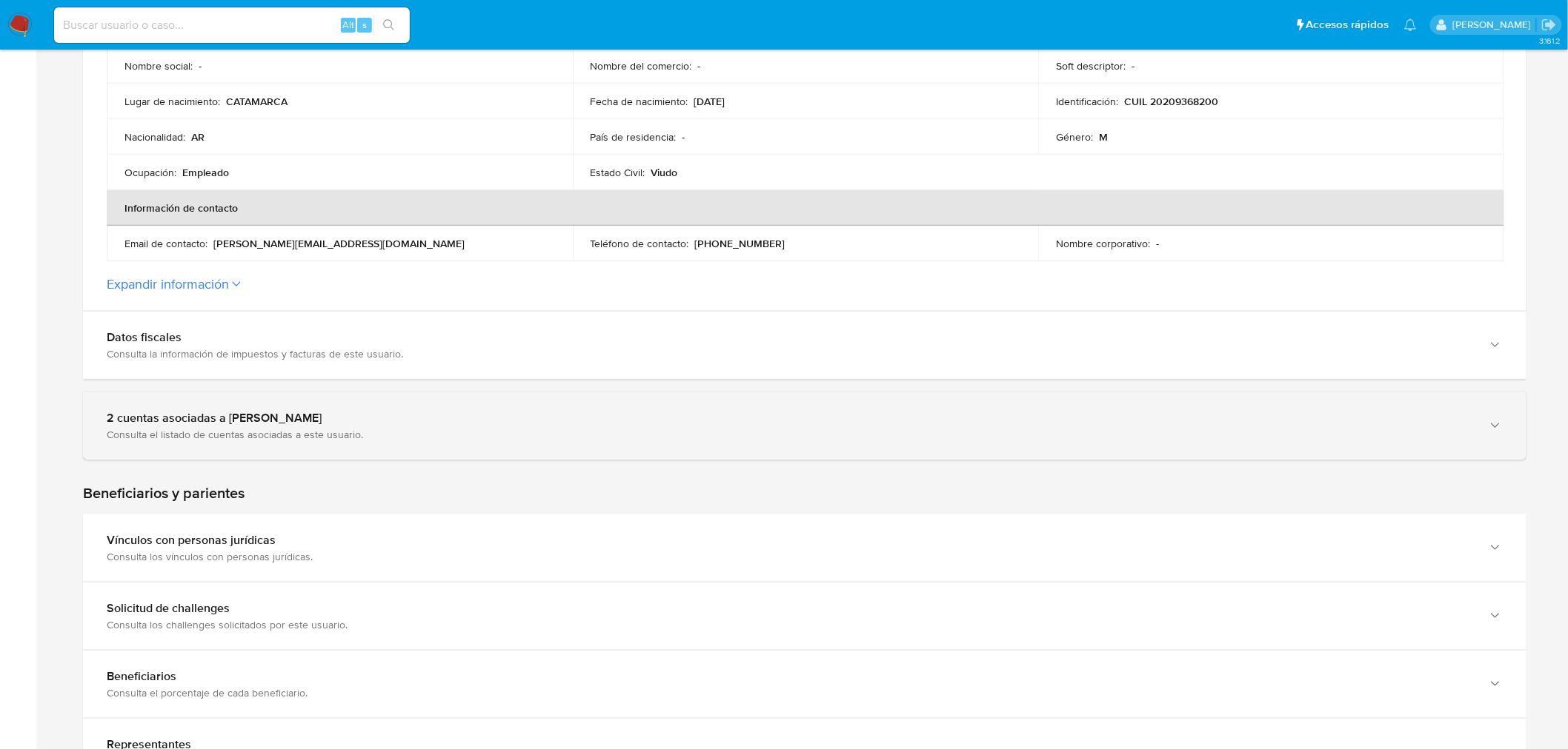
click at [305, 427] on div "Consulta el listado de cuentas asociadas a este usuario." at bounding box center [789, 434] width 1366 height 14
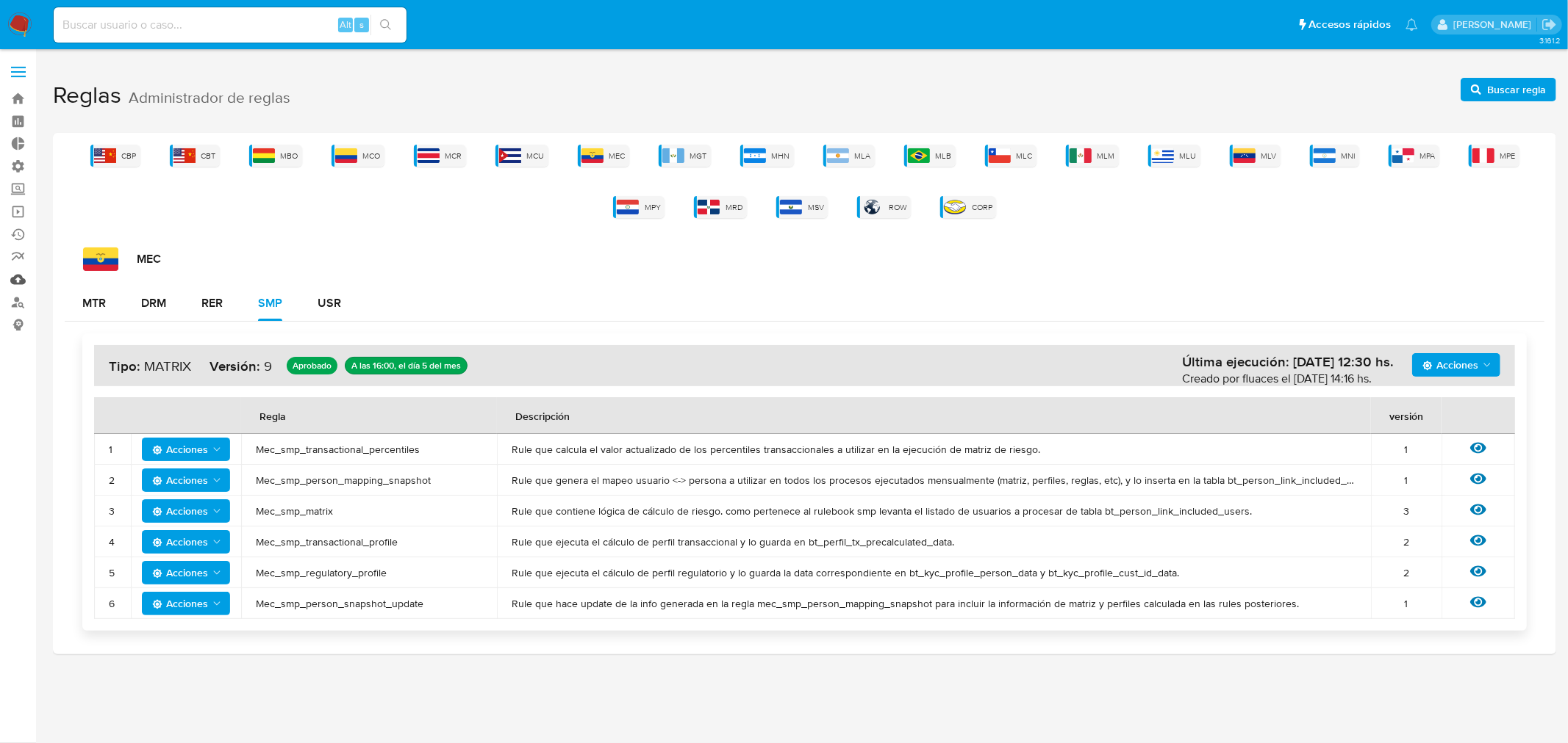
click at [17, 281] on link "Mulan" at bounding box center [87, 279] width 175 height 23
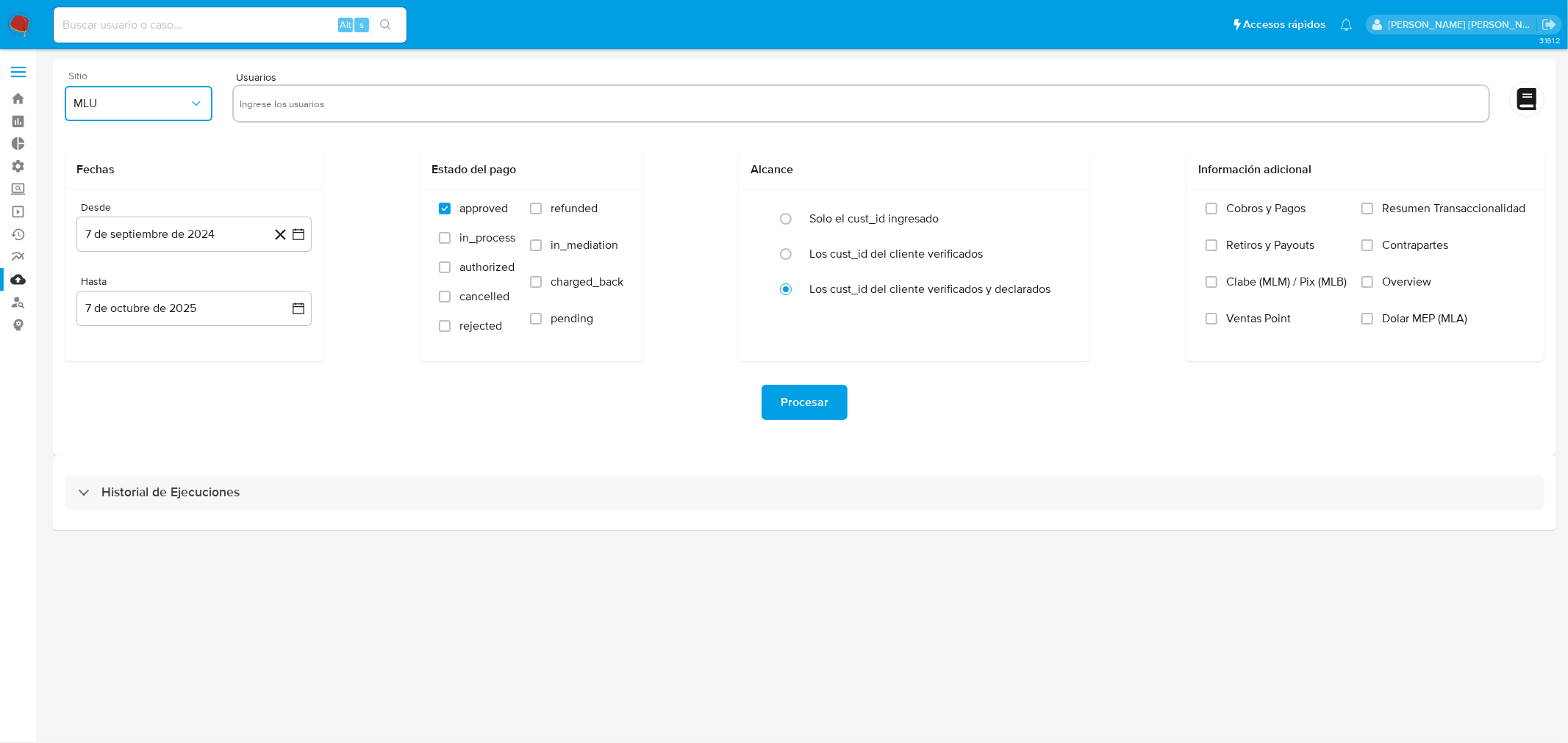
click at [175, 107] on span "MLU" at bounding box center [131, 103] width 116 height 14
click at [97, 146] on div "MLA" at bounding box center [135, 143] width 122 height 36
click at [277, 110] on input "text" at bounding box center [860, 103] width 1243 height 23
type input "187576890"
click at [782, 248] on input "radio" at bounding box center [785, 253] width 23 height 23
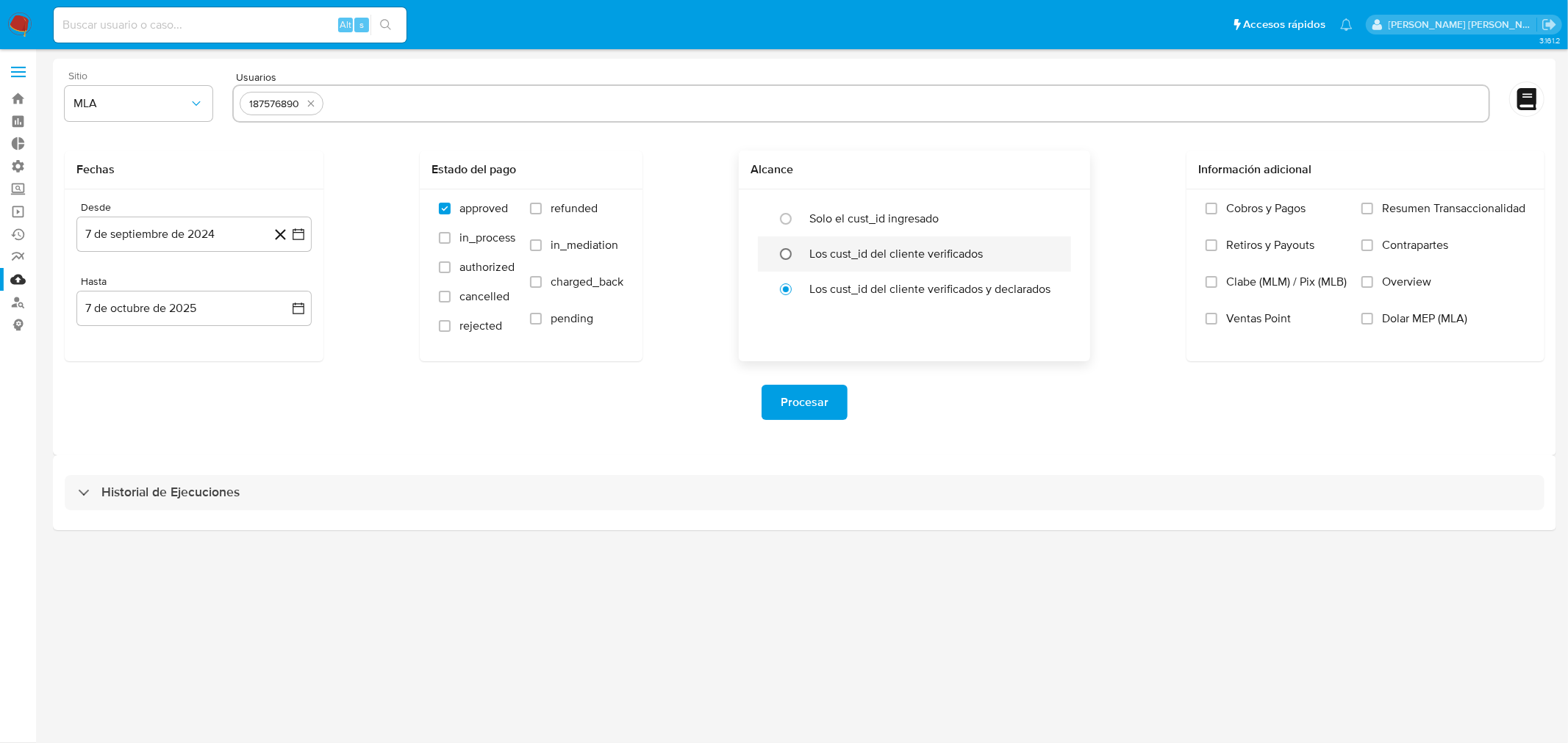
radio input "true"
click at [1215, 209] on input "Cobros y Pagos" at bounding box center [1211, 208] width 12 height 12
click at [802, 403] on span "Procesar" at bounding box center [804, 403] width 48 height 33
